Goal: Task Accomplishment & Management: Manage account settings

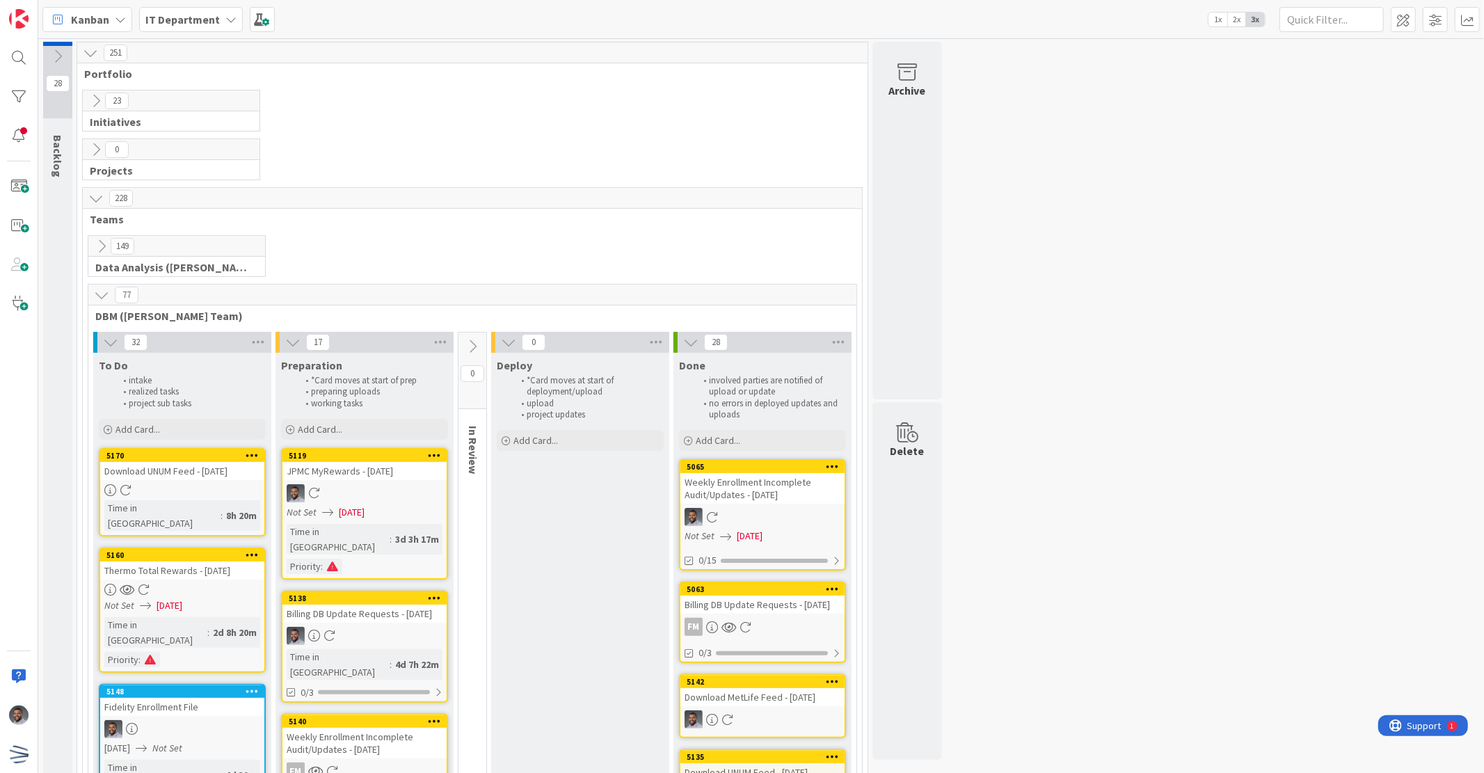
click at [193, 477] on div "Download UNUM Feed - [DATE]" at bounding box center [182, 471] width 164 height 18
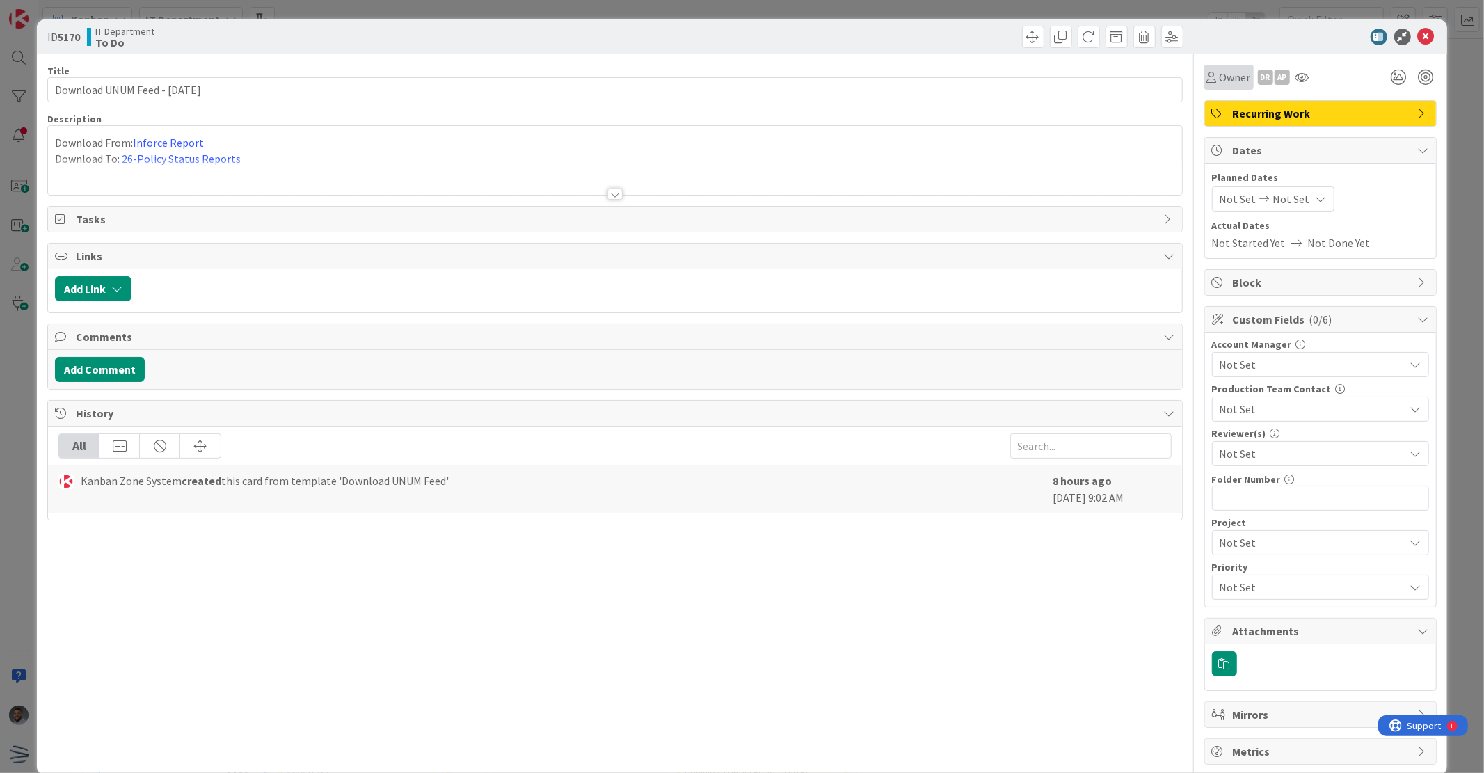
click at [1232, 79] on span "Owner" at bounding box center [1235, 77] width 31 height 17
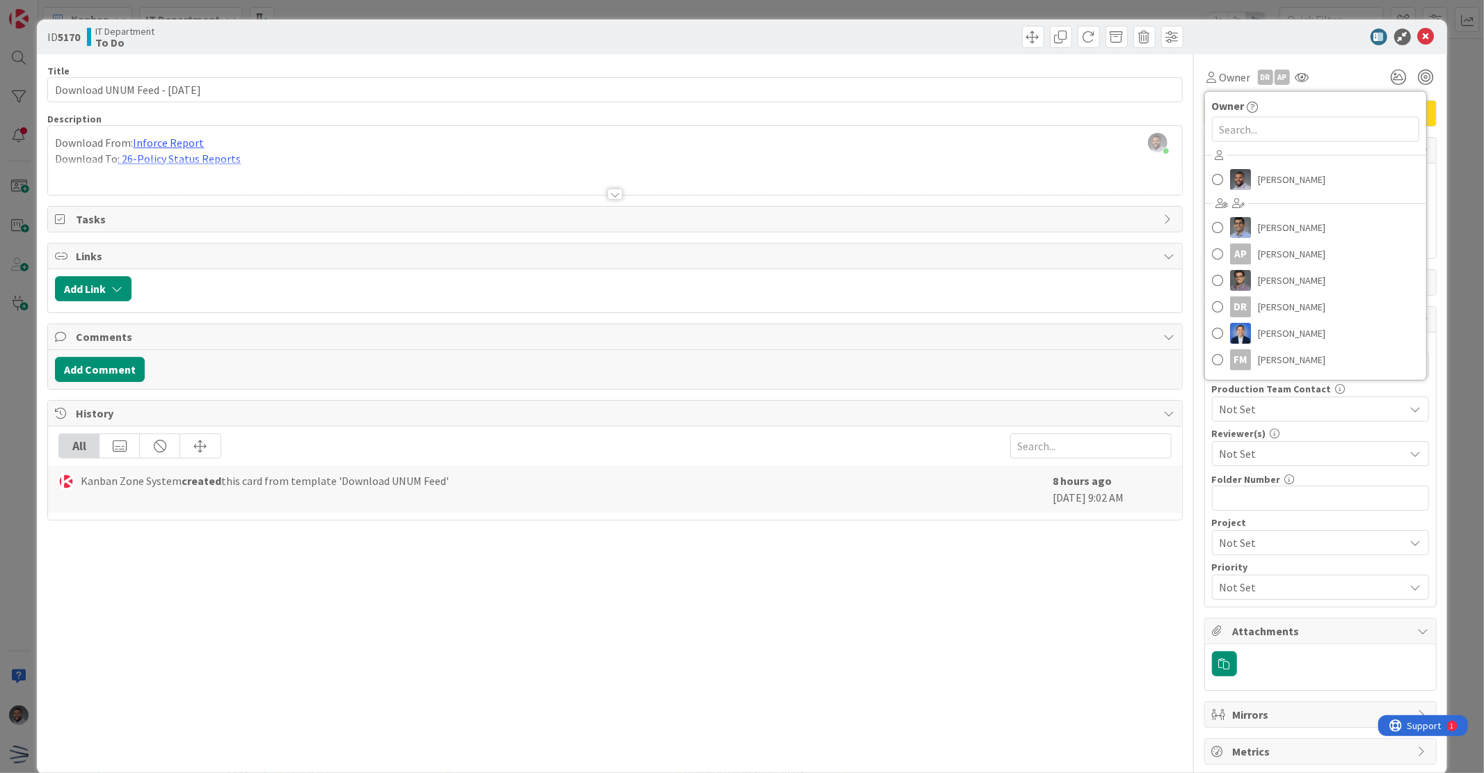
click at [1238, 162] on div "[PERSON_NAME] [PERSON_NAME] AP [PERSON_NAME] [PERSON_NAME] DR [PERSON_NAME] [PE…" at bounding box center [1315, 260] width 221 height 230
click at [1240, 170] on link "[PERSON_NAME]" at bounding box center [1315, 179] width 221 height 26
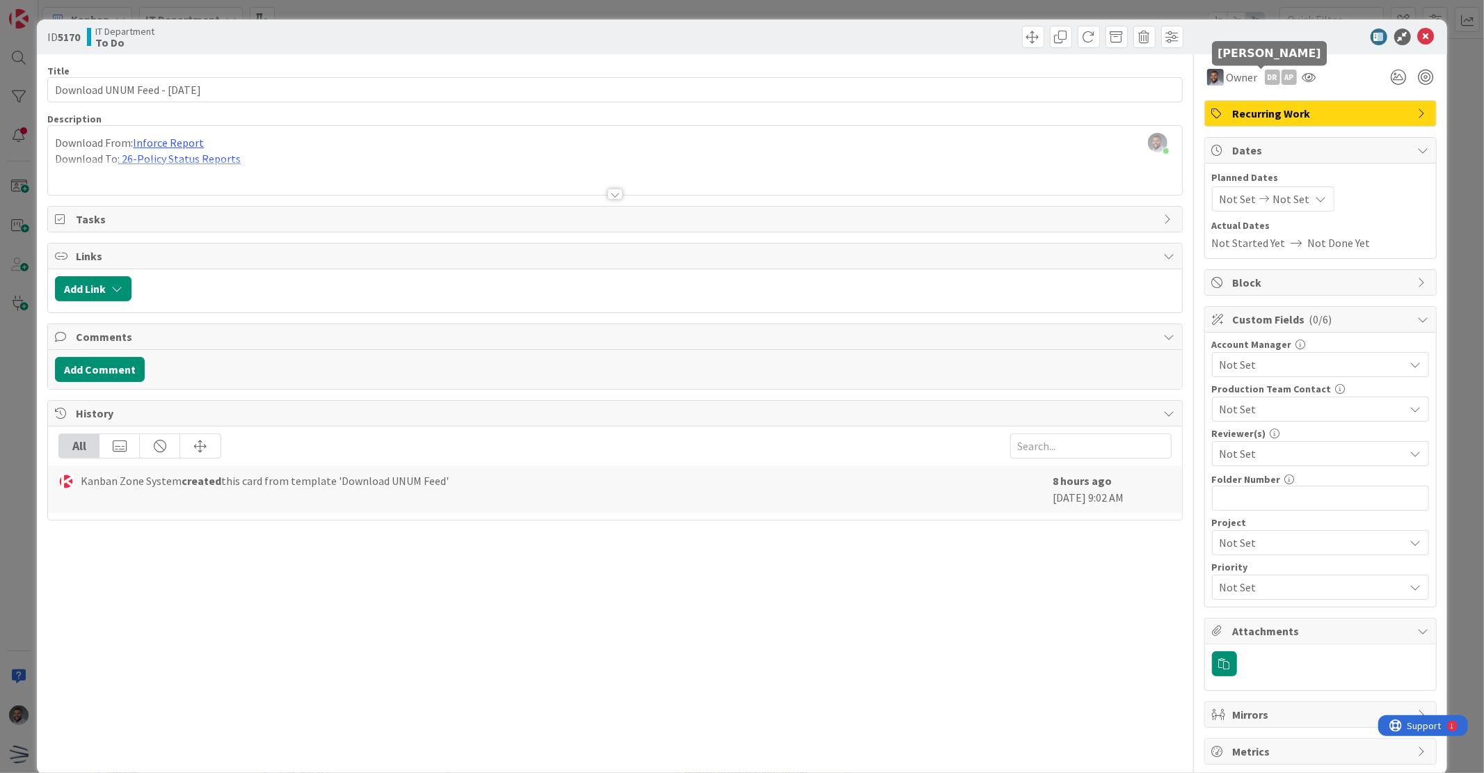
click at [1265, 79] on div "DR" at bounding box center [1272, 77] width 15 height 15
click at [1237, 111] on link "Remove" at bounding box center [1224, 104] width 110 height 22
click at [1265, 79] on div "AP" at bounding box center [1272, 77] width 15 height 15
click at [1243, 108] on link "Remove" at bounding box center [1224, 104] width 110 height 22
click at [1418, 38] on icon at bounding box center [1426, 37] width 17 height 17
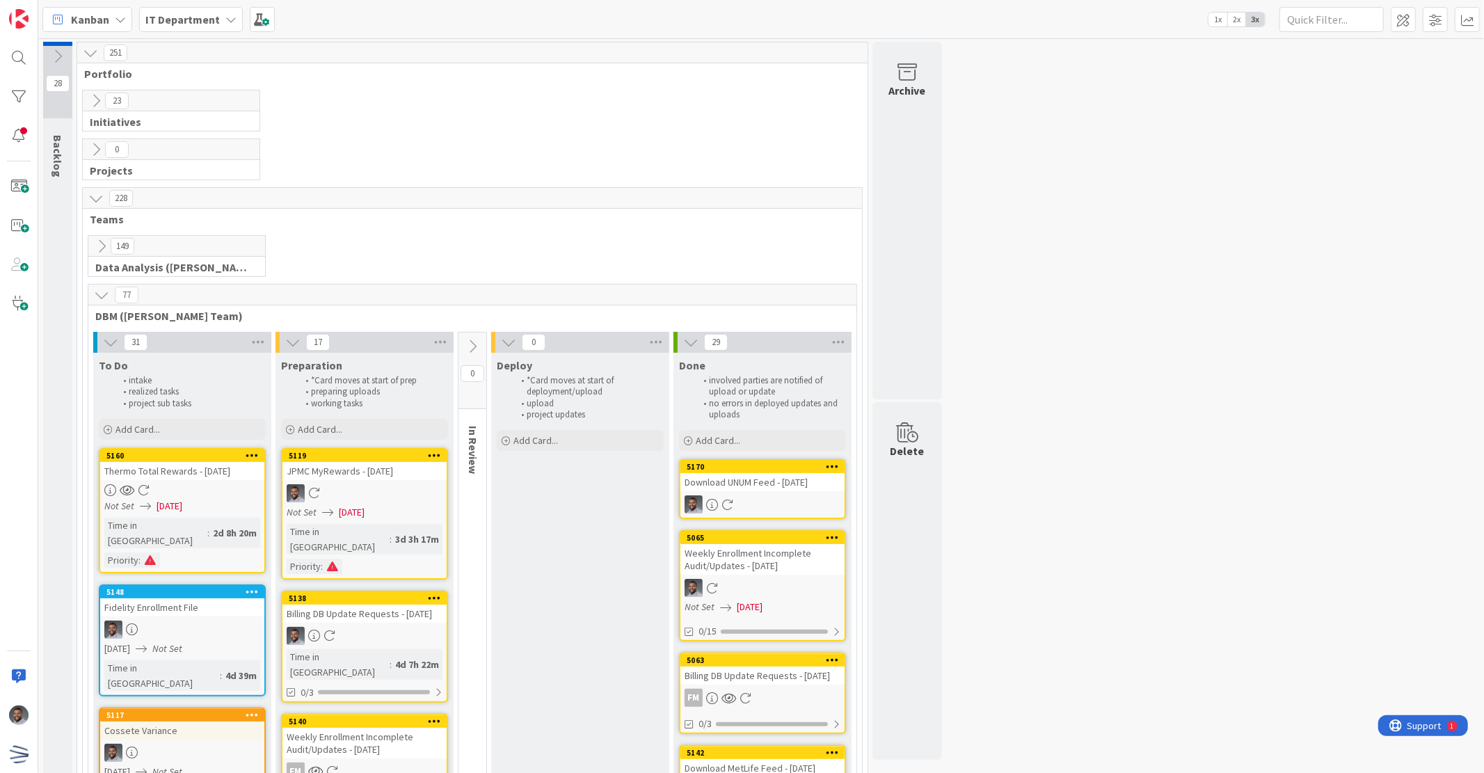
click at [213, 482] on link "5160 Thermo Total Rewards - [DATE] Not Set [DATE] Time in [GEOGRAPHIC_DATA] : 2…" at bounding box center [182, 510] width 167 height 125
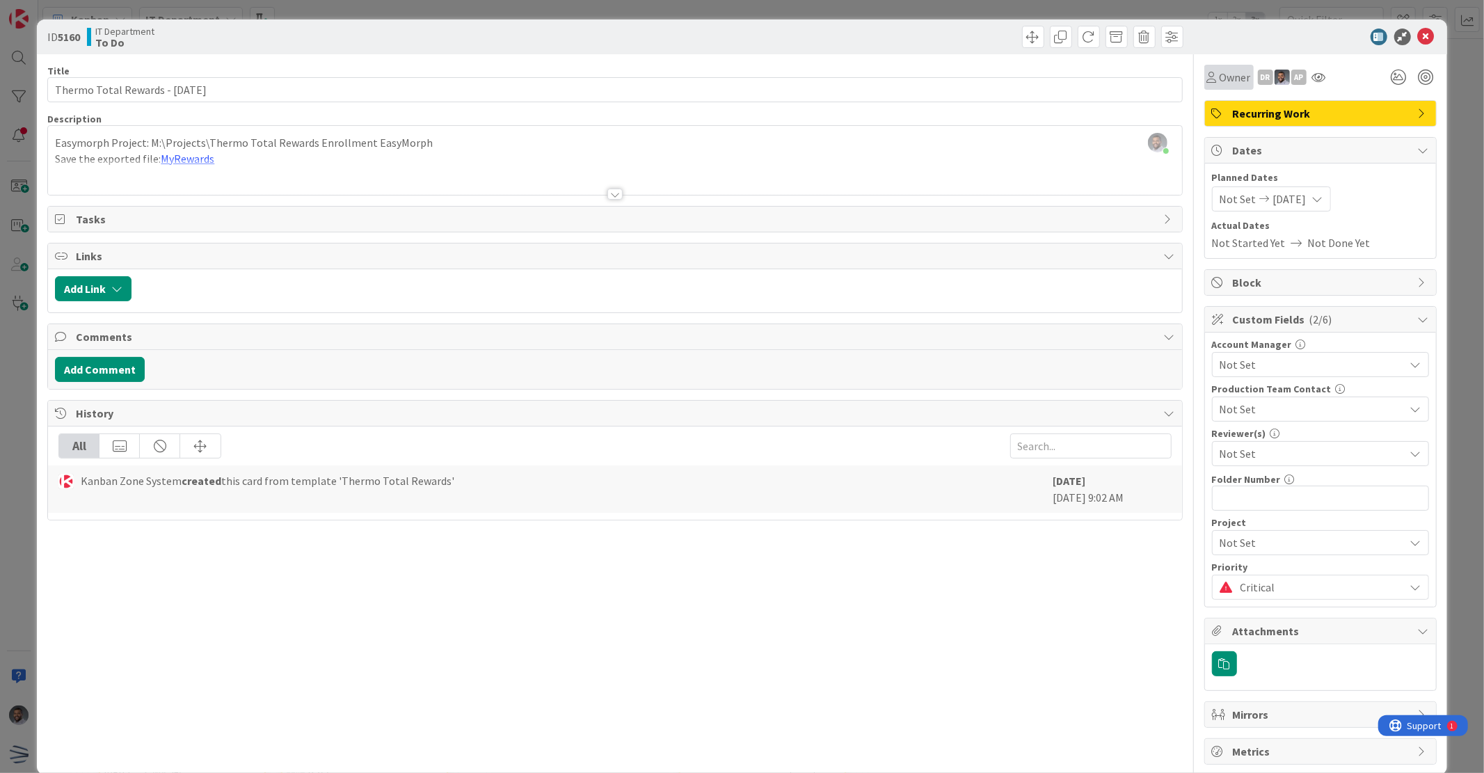
click at [1224, 82] on span "Owner" at bounding box center [1235, 77] width 31 height 17
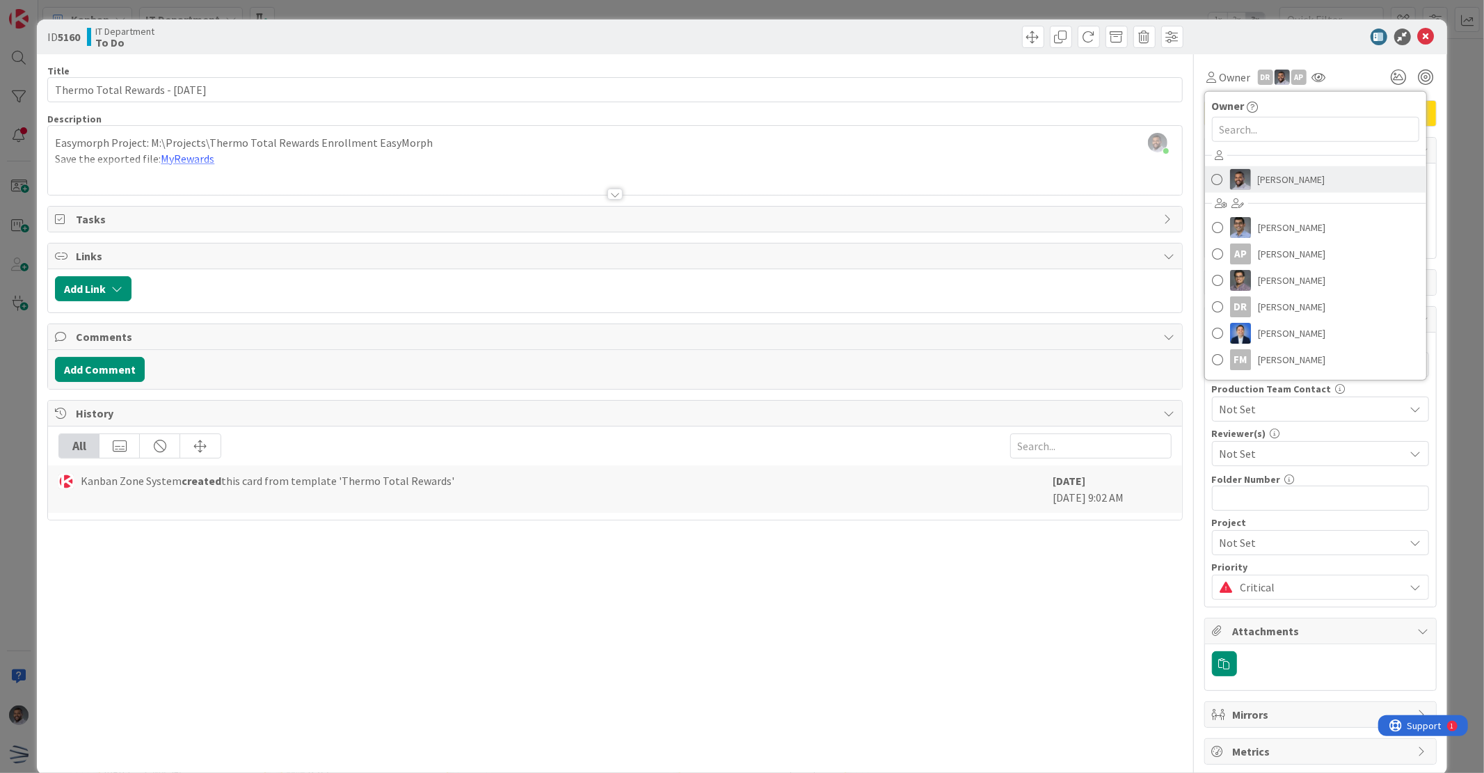
click at [1258, 182] on span "[PERSON_NAME]" at bounding box center [1291, 179] width 67 height 21
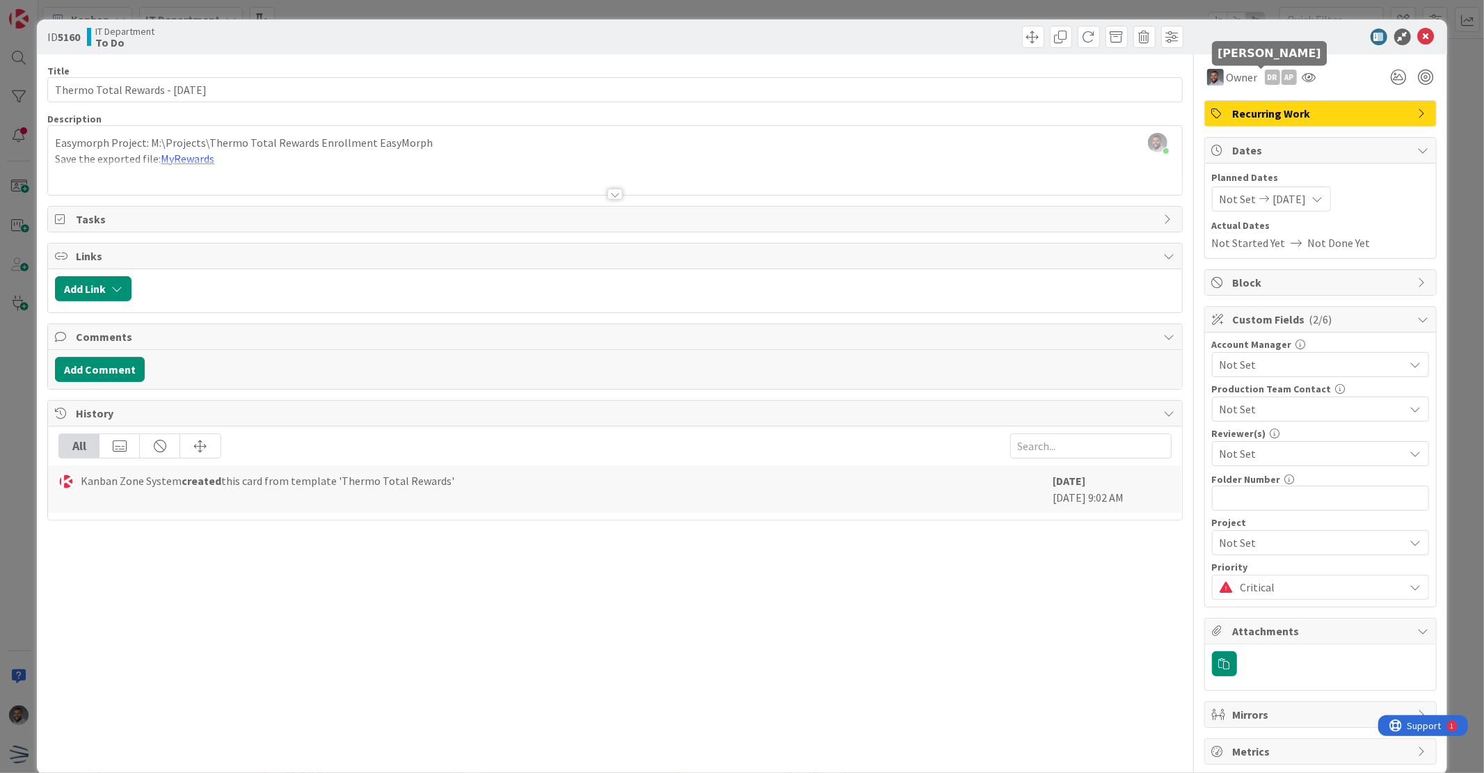
click at [1265, 77] on div "DR" at bounding box center [1272, 77] width 15 height 15
click at [1236, 110] on link "Remove" at bounding box center [1224, 104] width 110 height 22
click at [1265, 79] on div "AP" at bounding box center [1272, 77] width 15 height 15
click at [1237, 102] on link "Remove" at bounding box center [1224, 104] width 110 height 22
click at [1418, 42] on icon at bounding box center [1426, 37] width 17 height 17
